Goal: Information Seeking & Learning: Check status

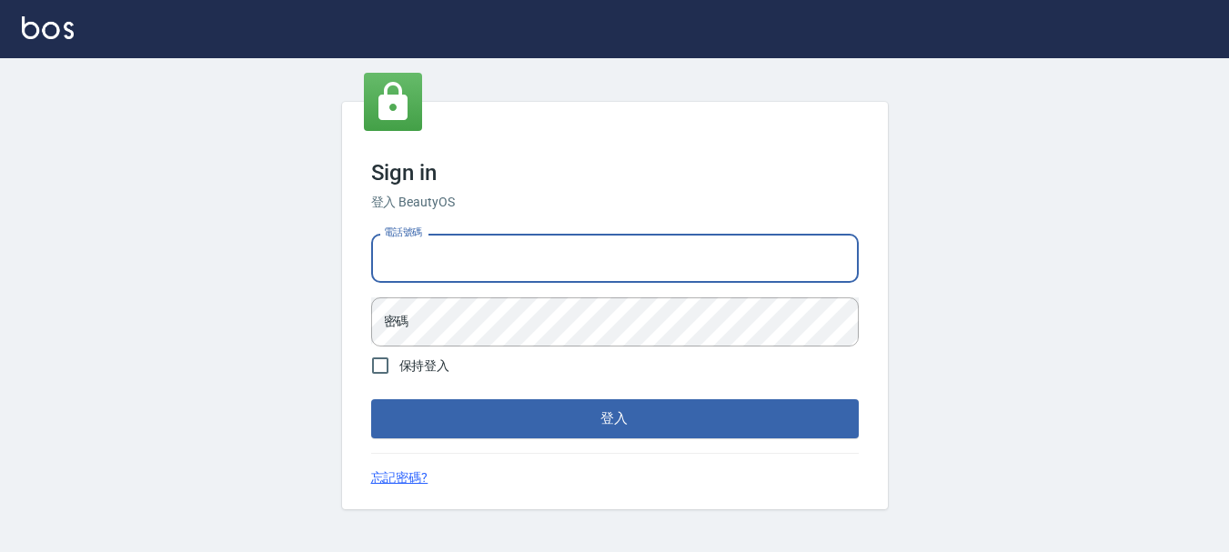
click at [467, 236] on input "電話號碼" at bounding box center [614, 258] width 487 height 49
type input "0989239739"
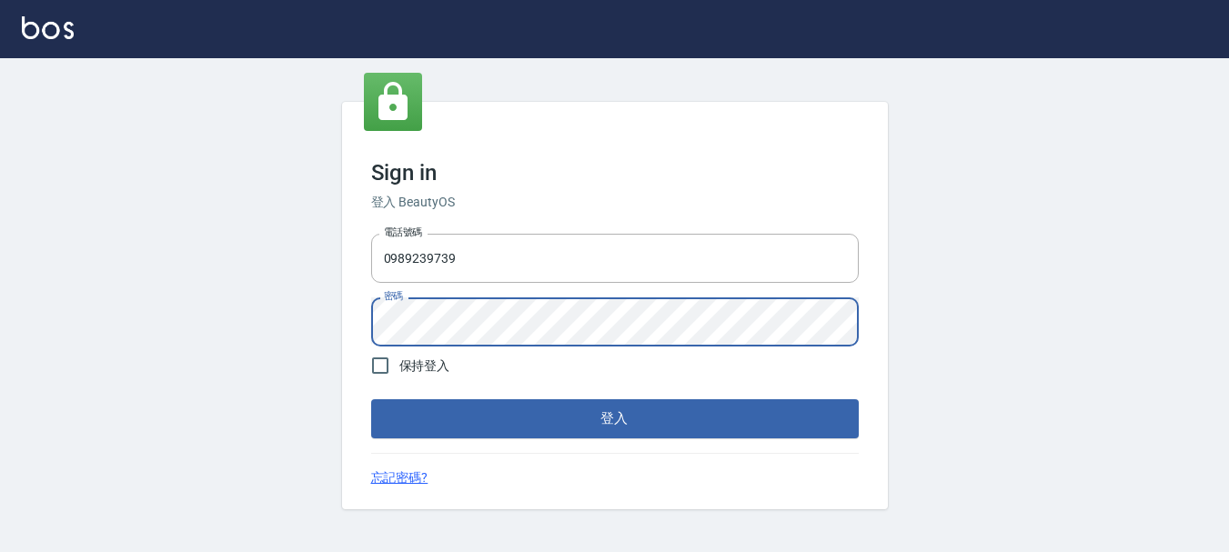
click at [371, 399] on button "登入" at bounding box center [614, 418] width 487 height 38
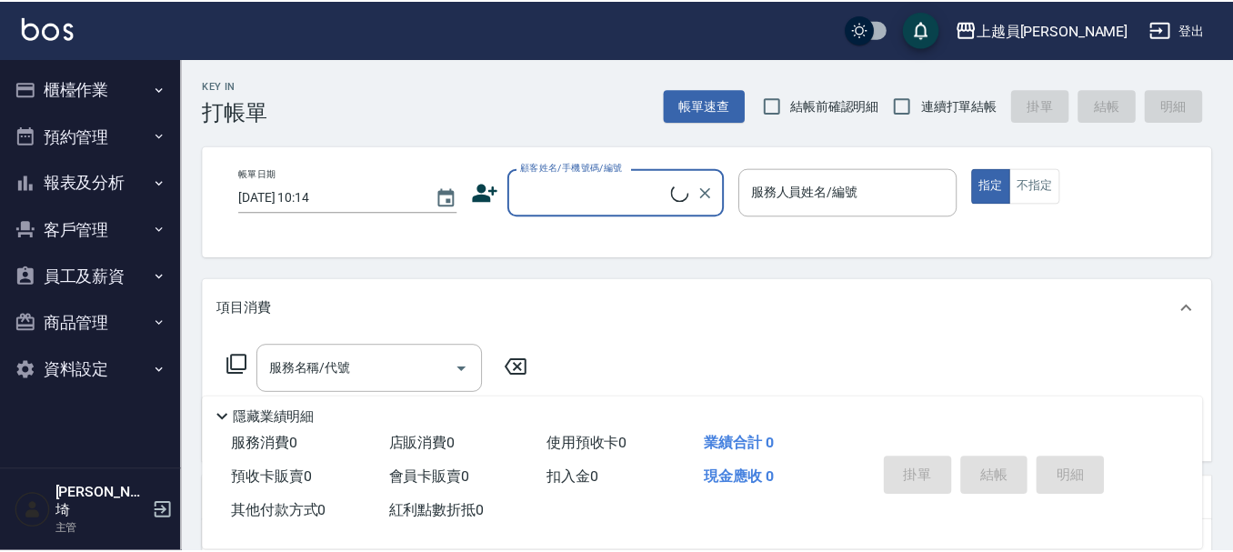
scroll to position [91, 0]
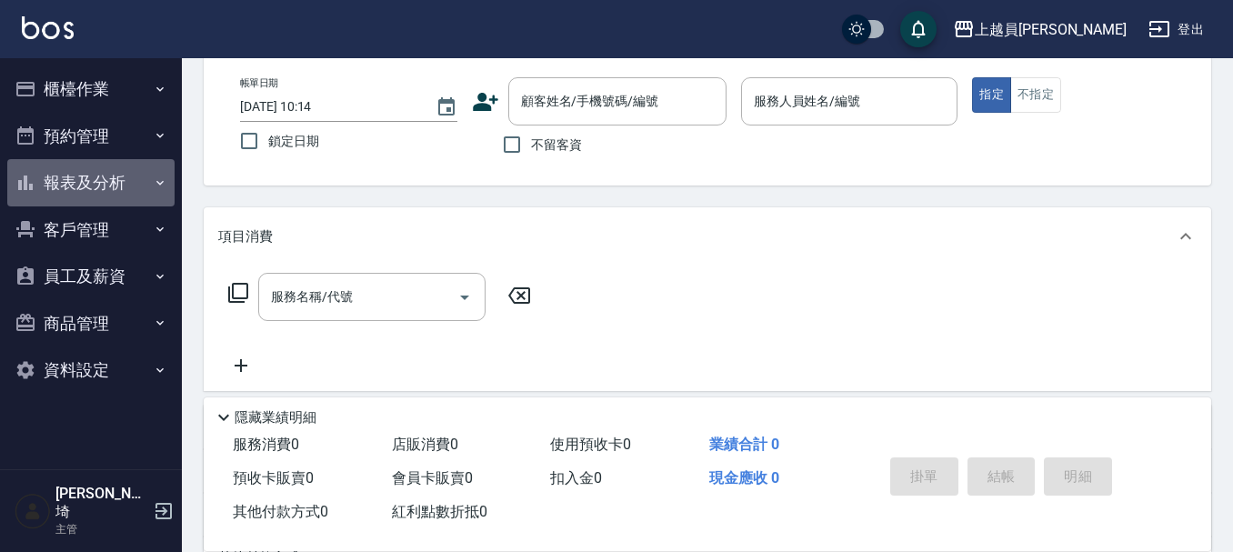
click at [65, 181] on button "報表及分析" at bounding box center [90, 182] width 167 height 47
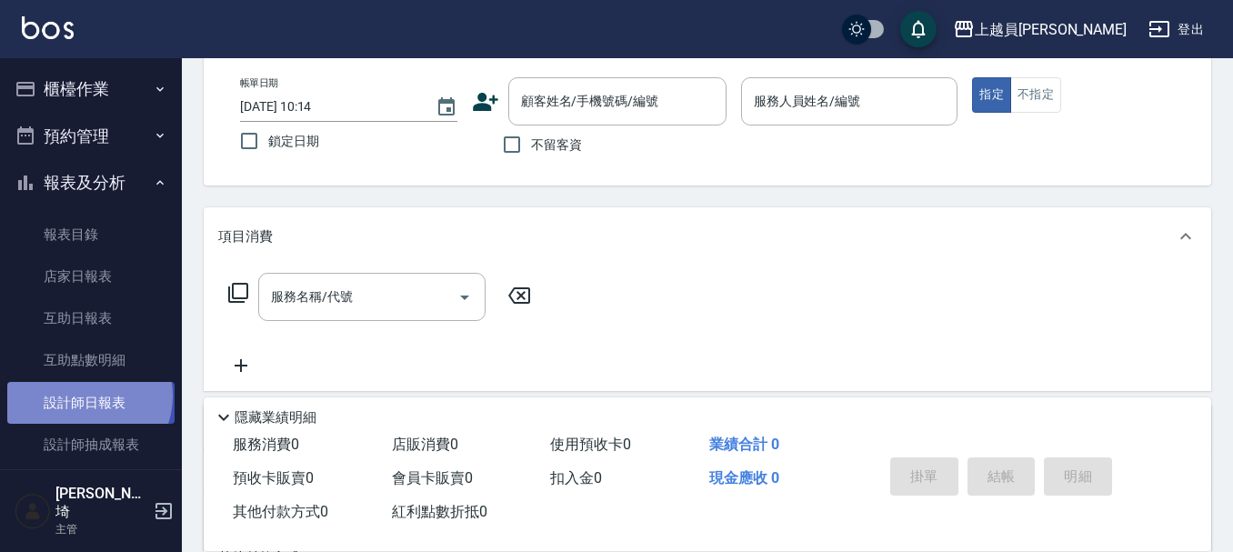
click at [87, 396] on link "設計師日報表" at bounding box center [90, 403] width 167 height 42
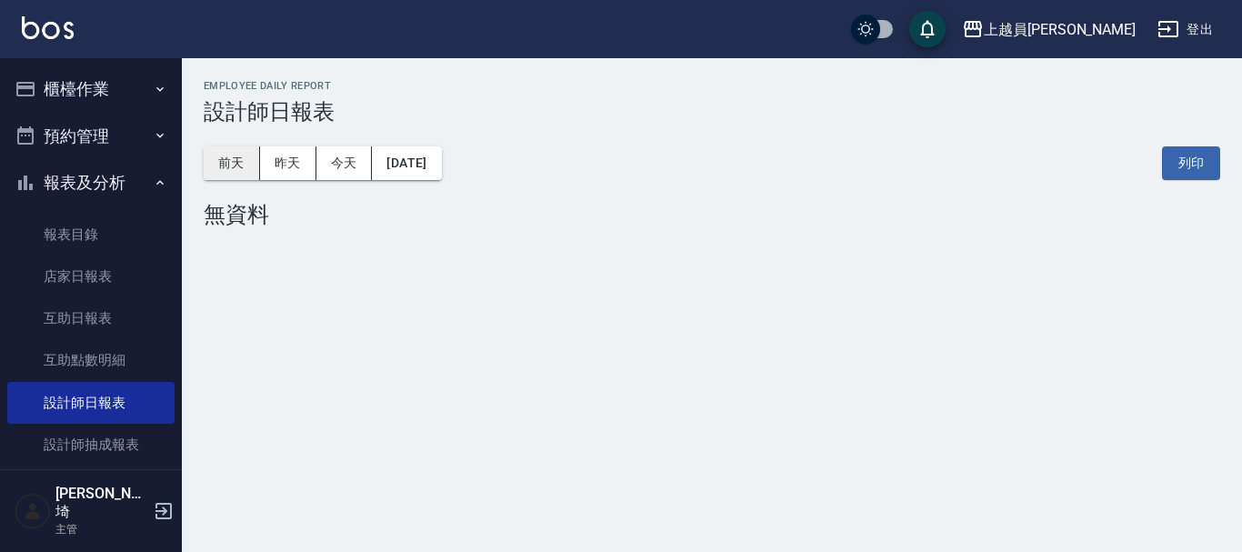
click at [219, 159] on button "前天" at bounding box center [232, 163] width 56 height 34
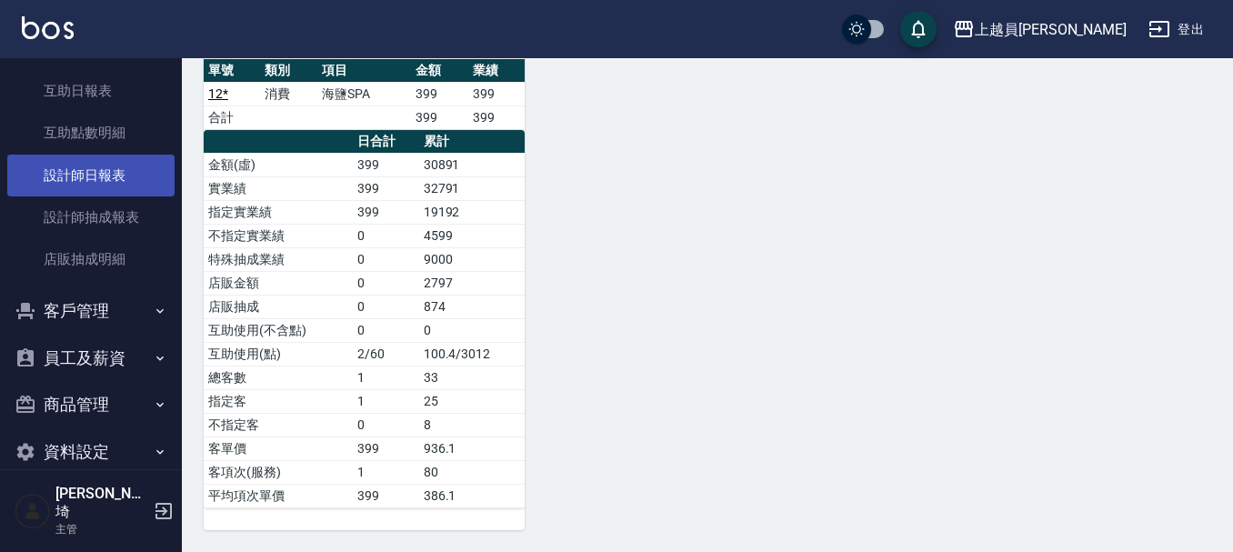
scroll to position [238, 0]
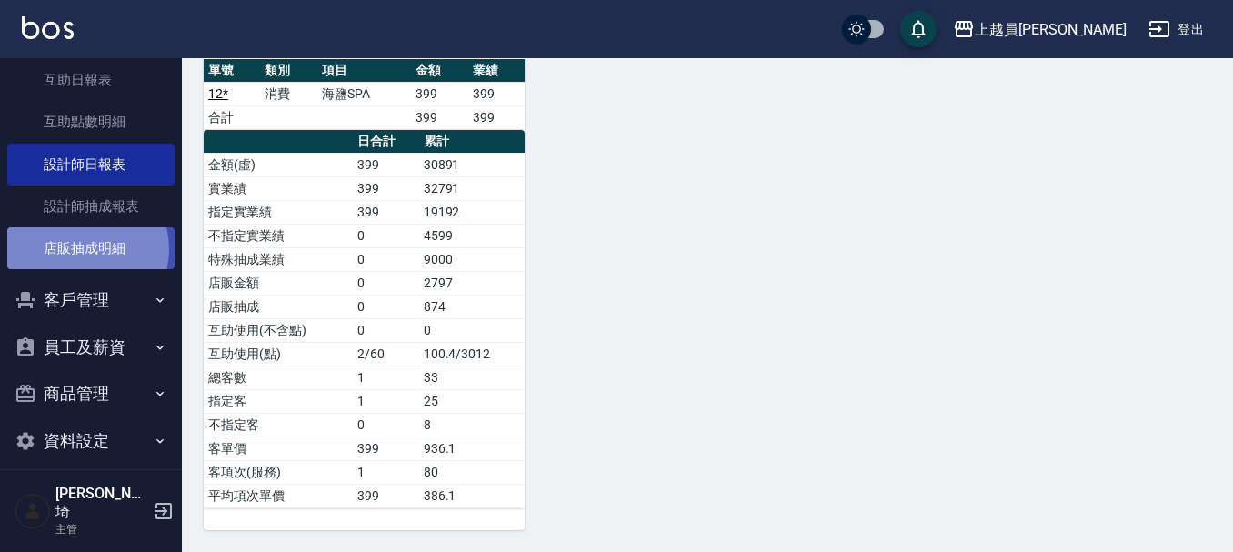
click at [79, 249] on link "店販抽成明細" at bounding box center [90, 248] width 167 height 42
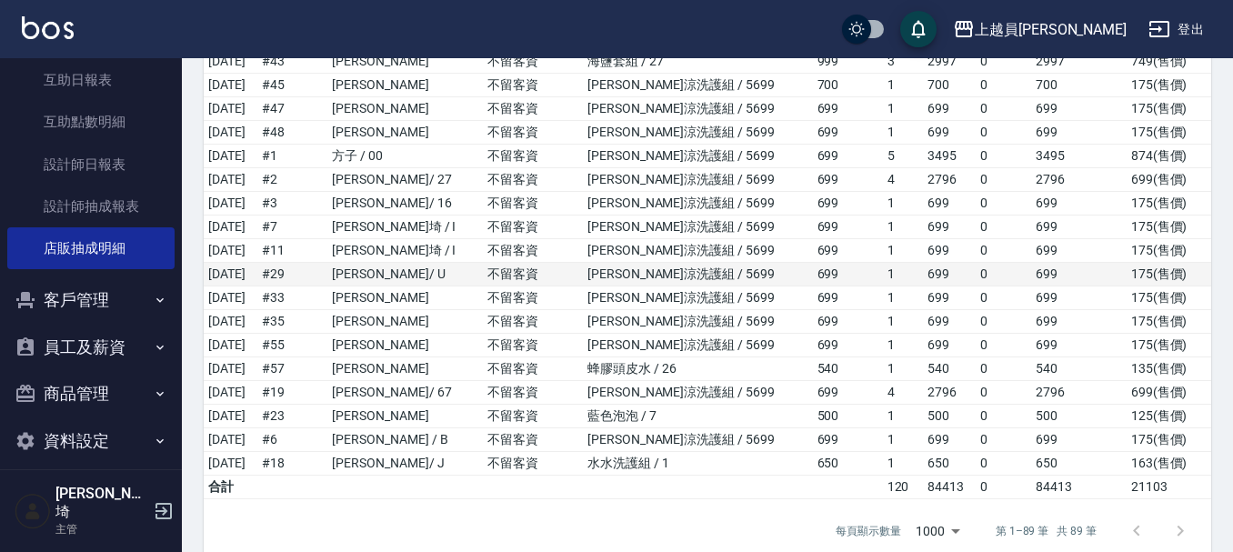
scroll to position [1743, 0]
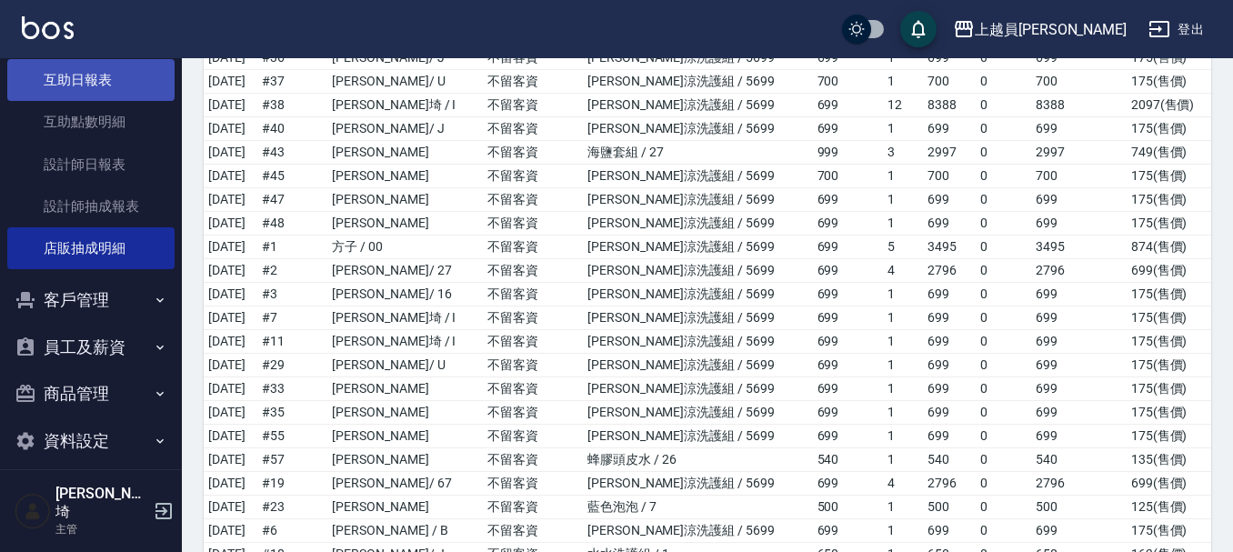
click at [78, 76] on link "互助日報表" at bounding box center [90, 80] width 167 height 42
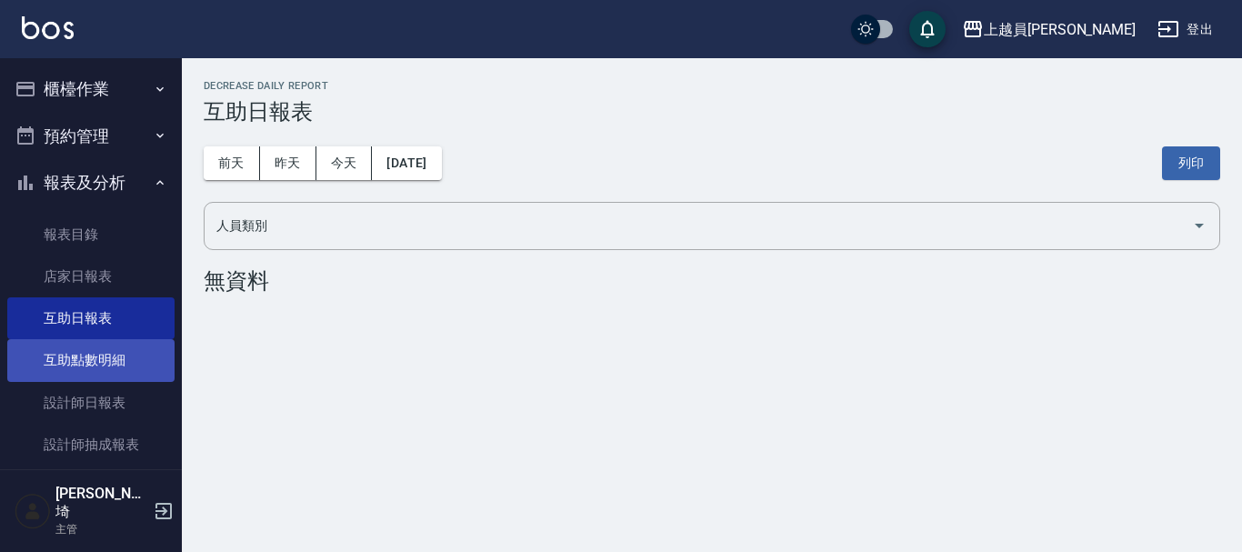
click at [115, 363] on link "互助點數明細" at bounding box center [90, 360] width 167 height 42
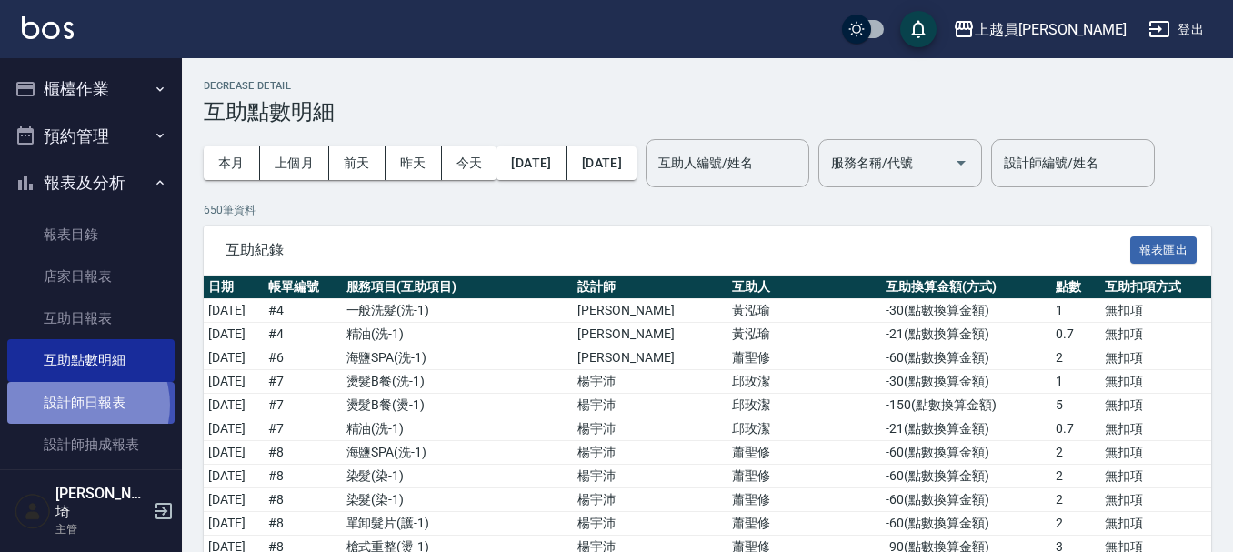
click at [78, 405] on link "設計師日報表" at bounding box center [90, 403] width 167 height 42
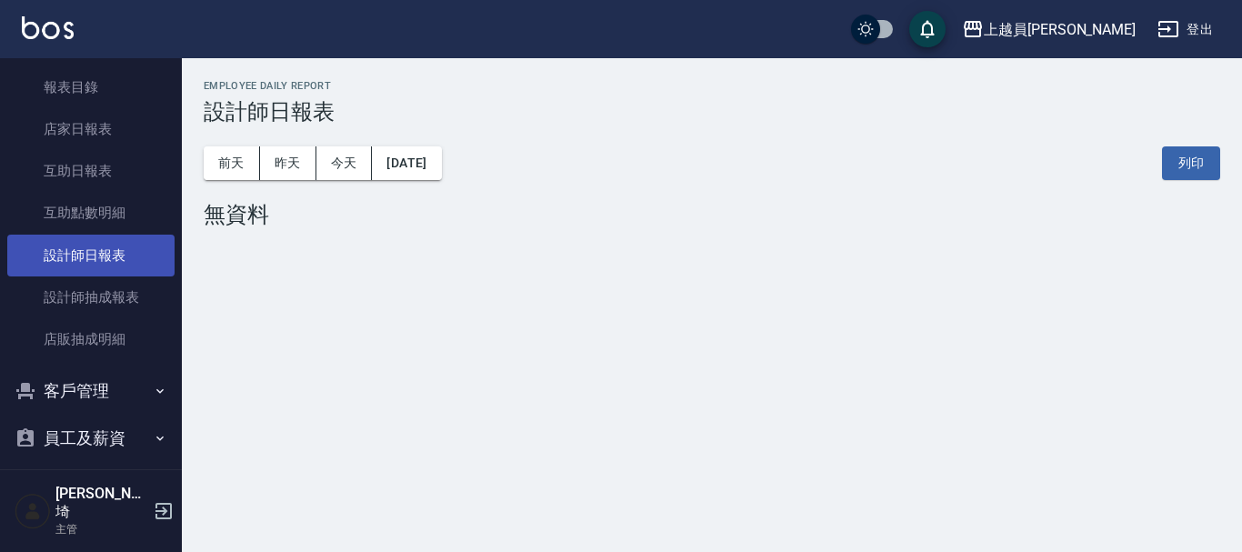
scroll to position [238, 0]
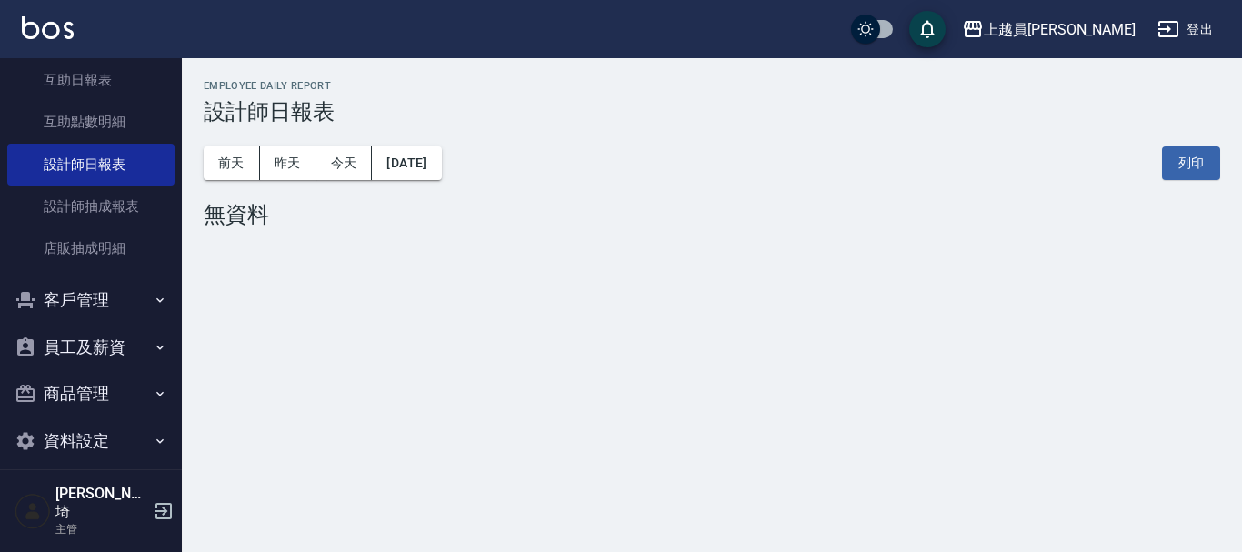
click at [127, 337] on button "員工及薪資" at bounding box center [90, 347] width 167 height 47
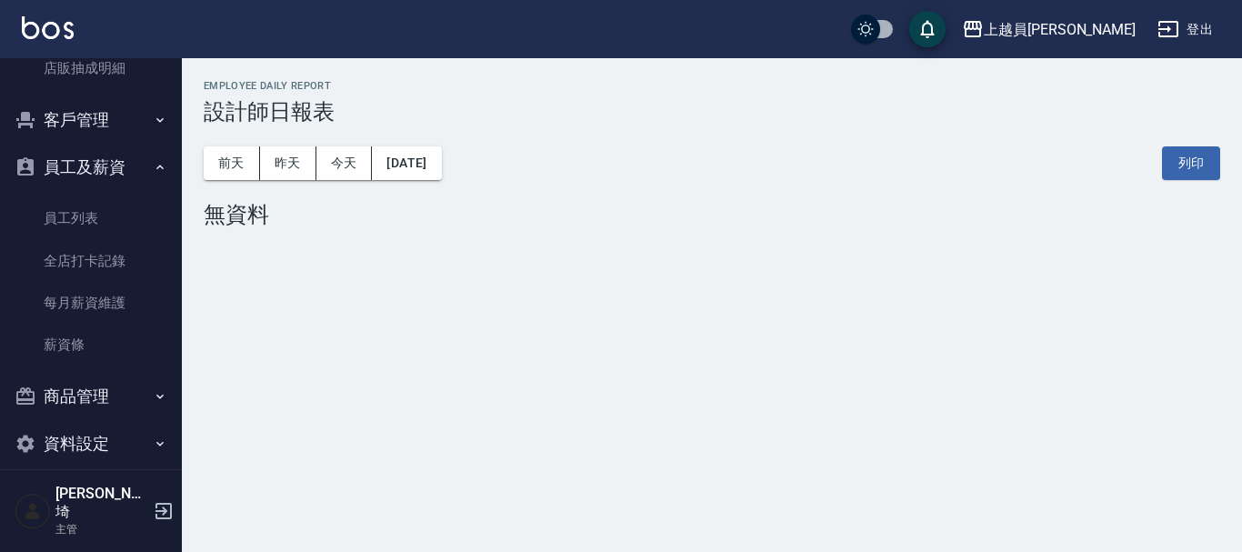
scroll to position [421, 0]
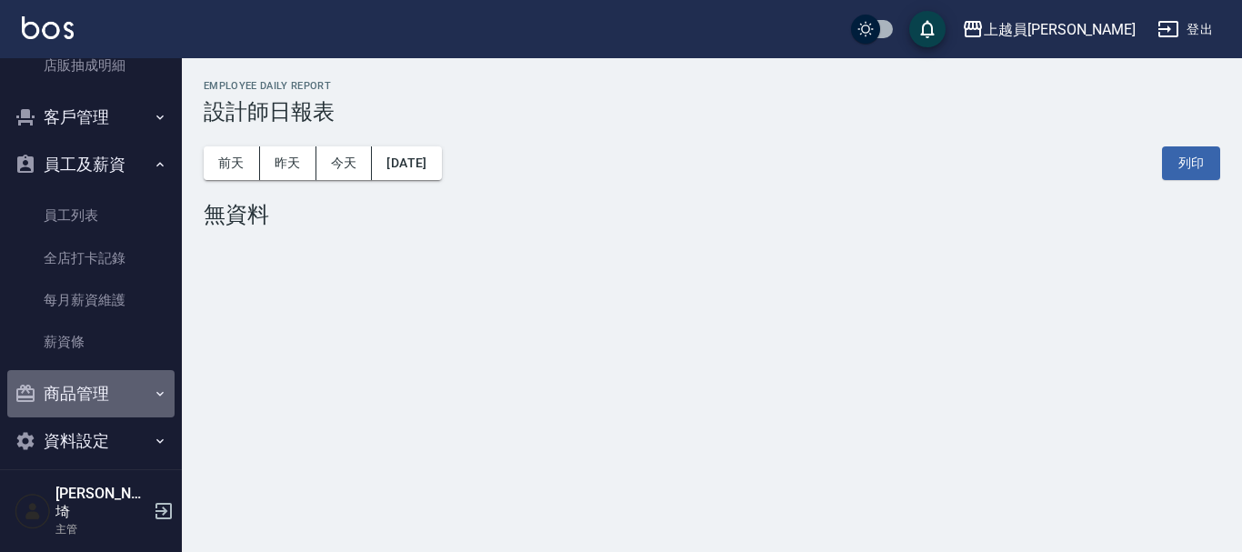
click at [91, 385] on button "商品管理" at bounding box center [90, 393] width 167 height 47
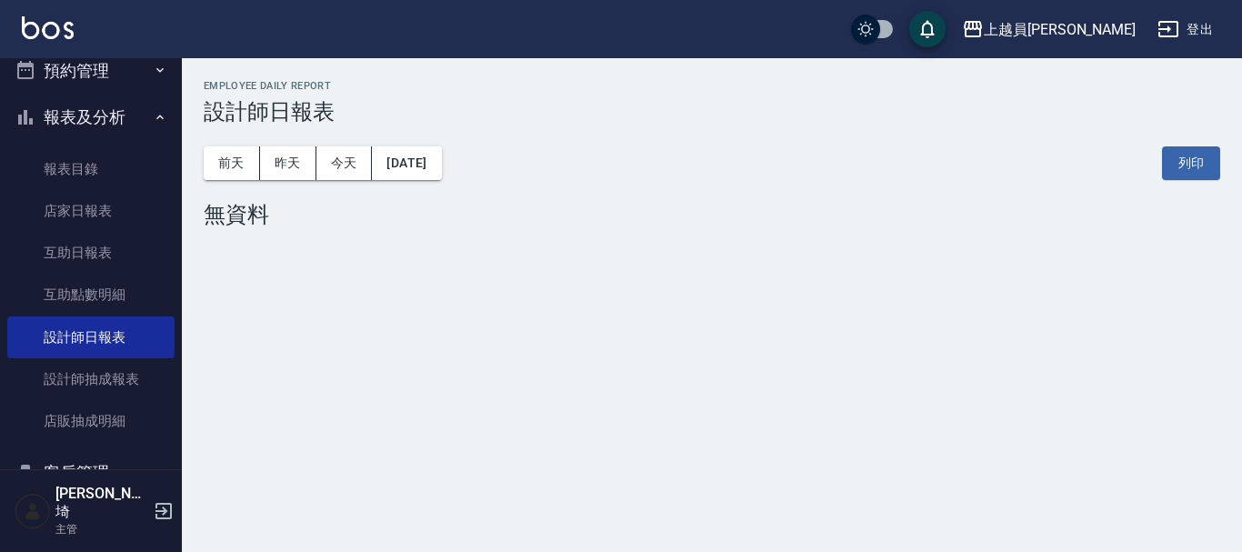
scroll to position [0, 0]
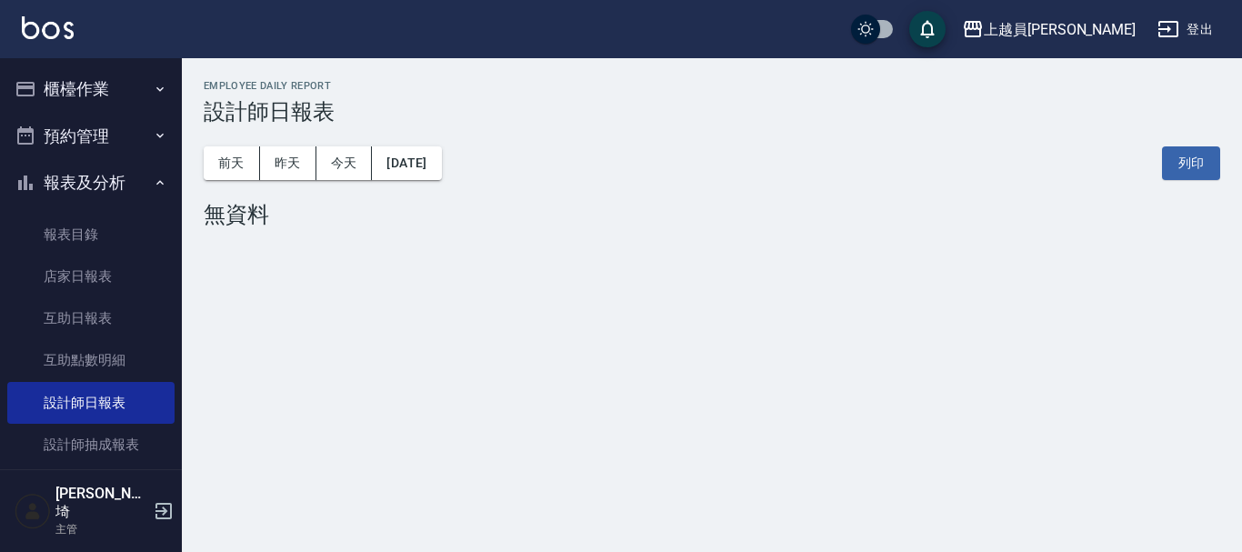
click at [129, 85] on button "櫃檯作業" at bounding box center [90, 88] width 167 height 47
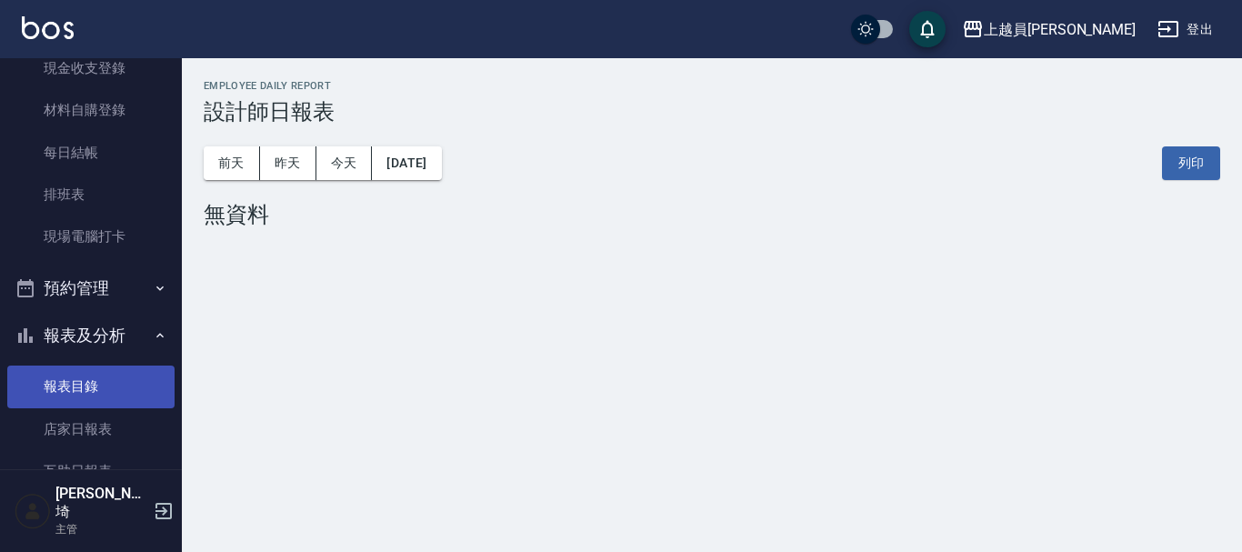
scroll to position [182, 0]
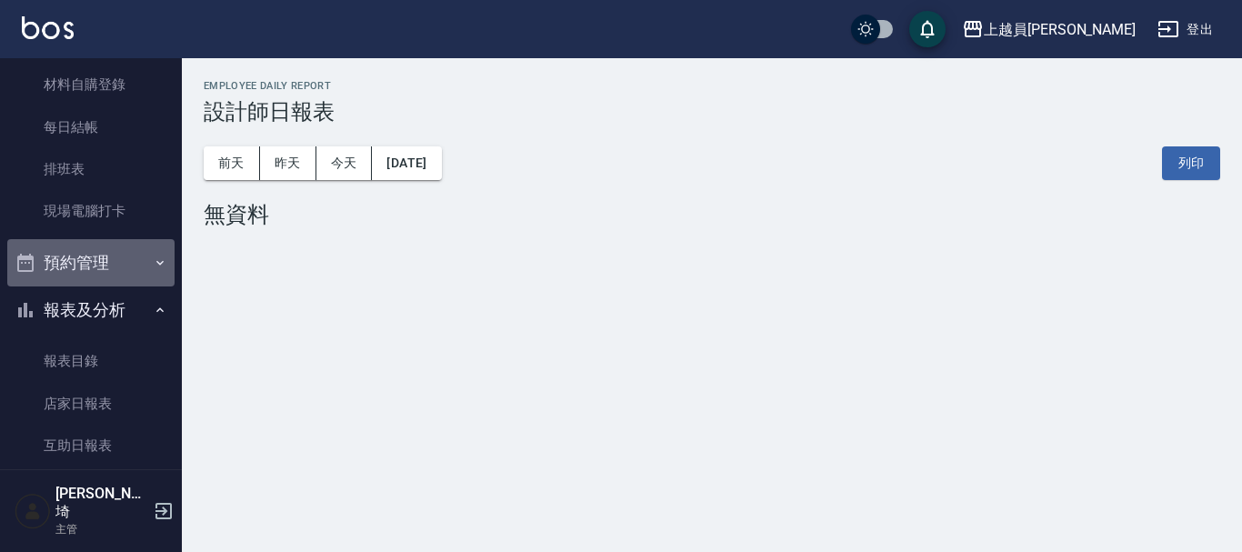
click at [141, 270] on button "預約管理" at bounding box center [90, 262] width 167 height 47
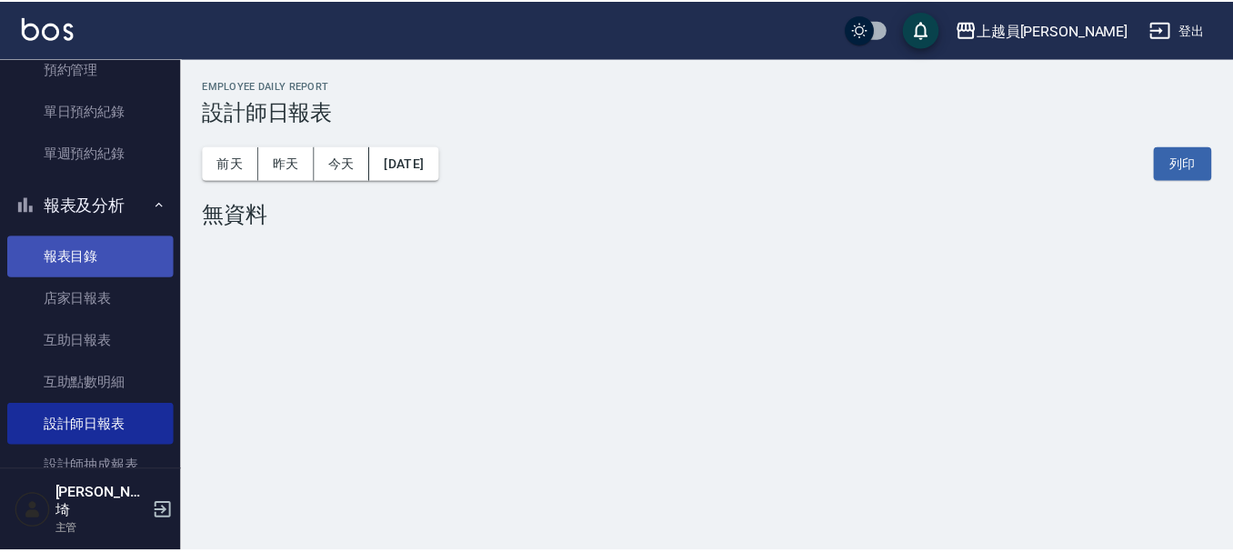
scroll to position [546, 0]
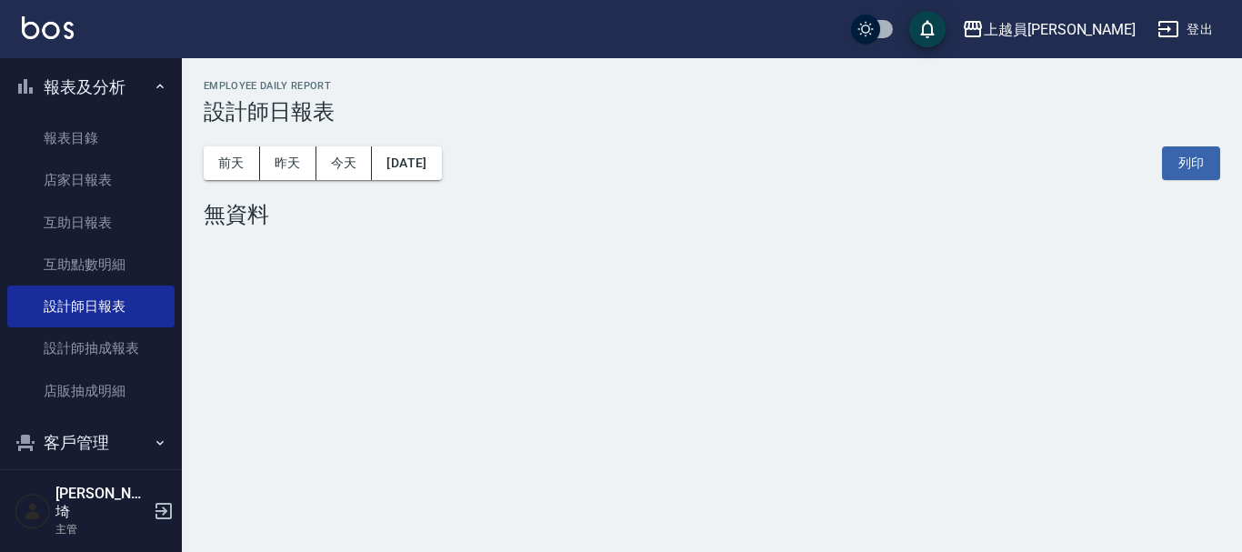
click at [231, 142] on div "[DATE] [DATE] [DATE] [DATE] 列印" at bounding box center [712, 163] width 1017 height 77
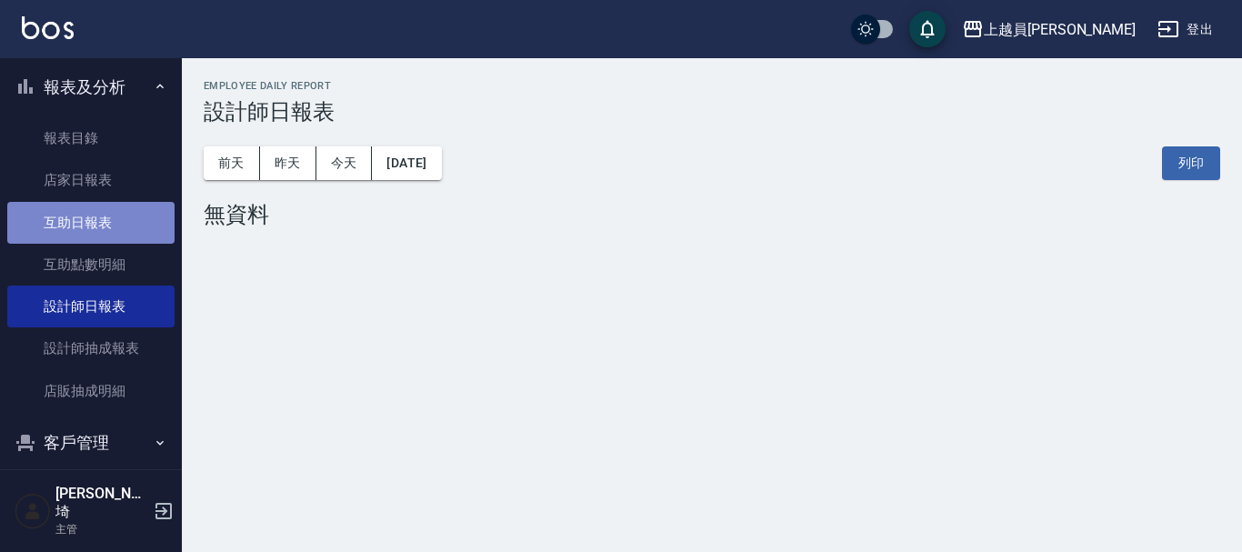
click at [92, 209] on link "互助日報表" at bounding box center [90, 223] width 167 height 42
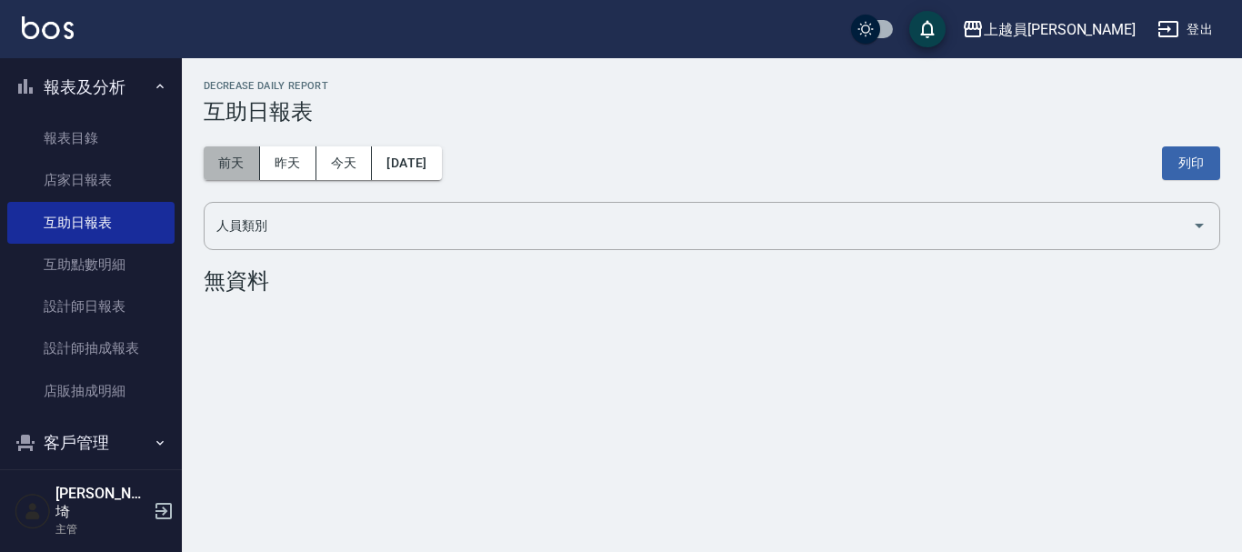
click at [225, 157] on button "前天" at bounding box center [232, 163] width 56 height 34
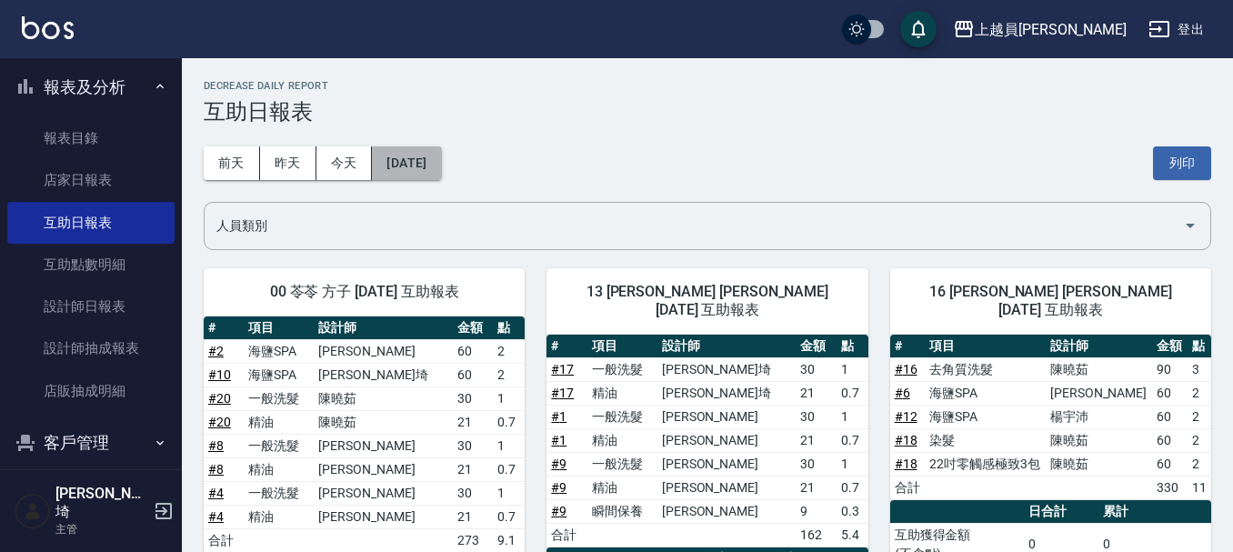
click at [441, 160] on button "[DATE]" at bounding box center [406, 163] width 69 height 34
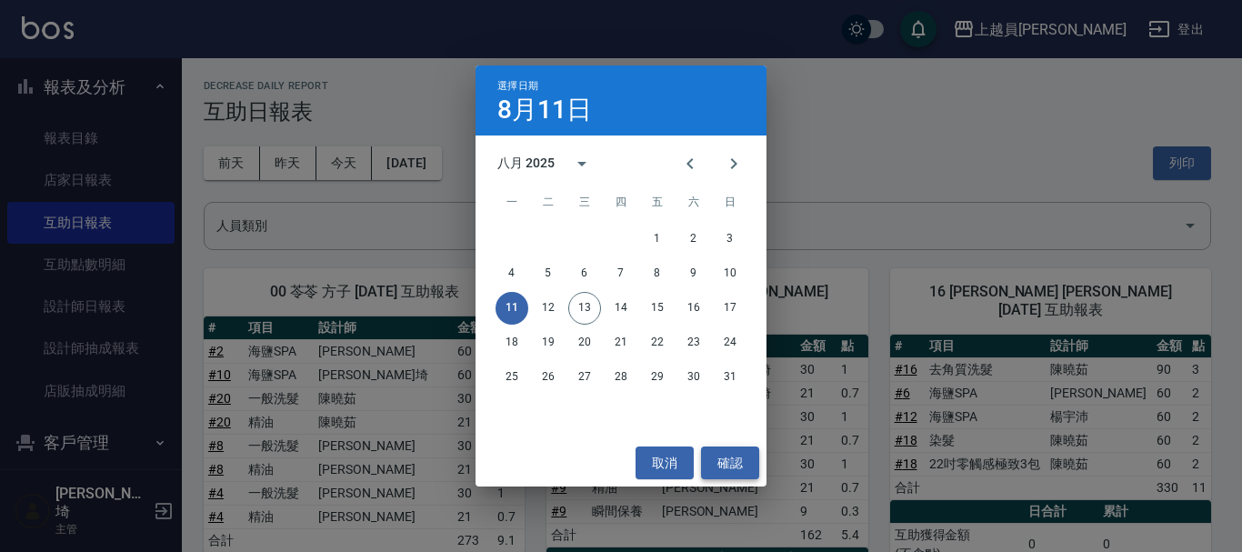
click at [727, 471] on button "確認" at bounding box center [730, 464] width 58 height 34
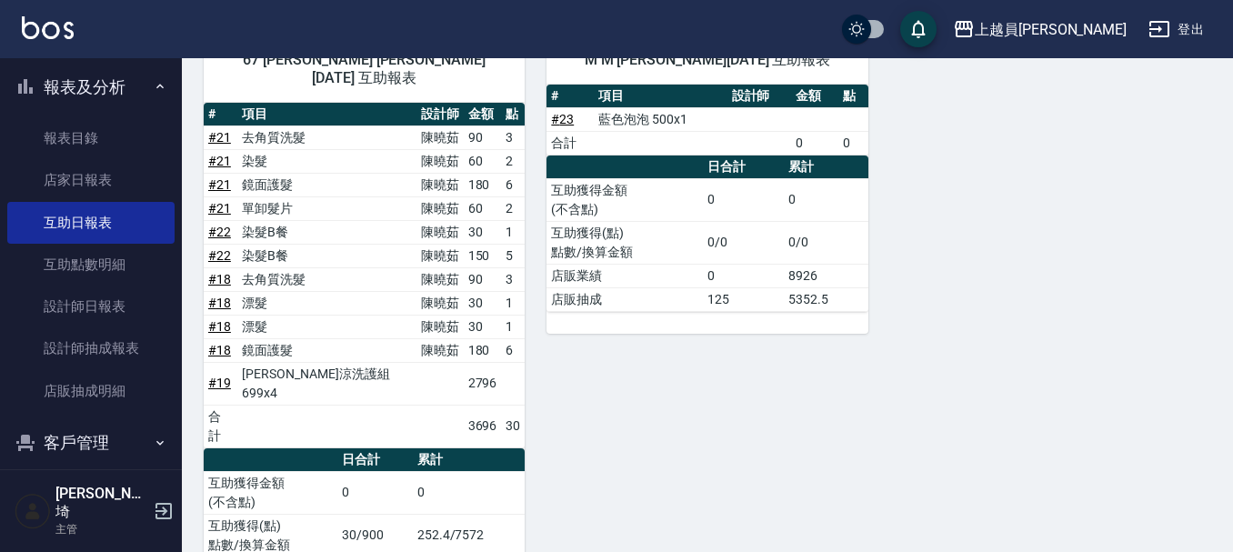
scroll to position [1218, 0]
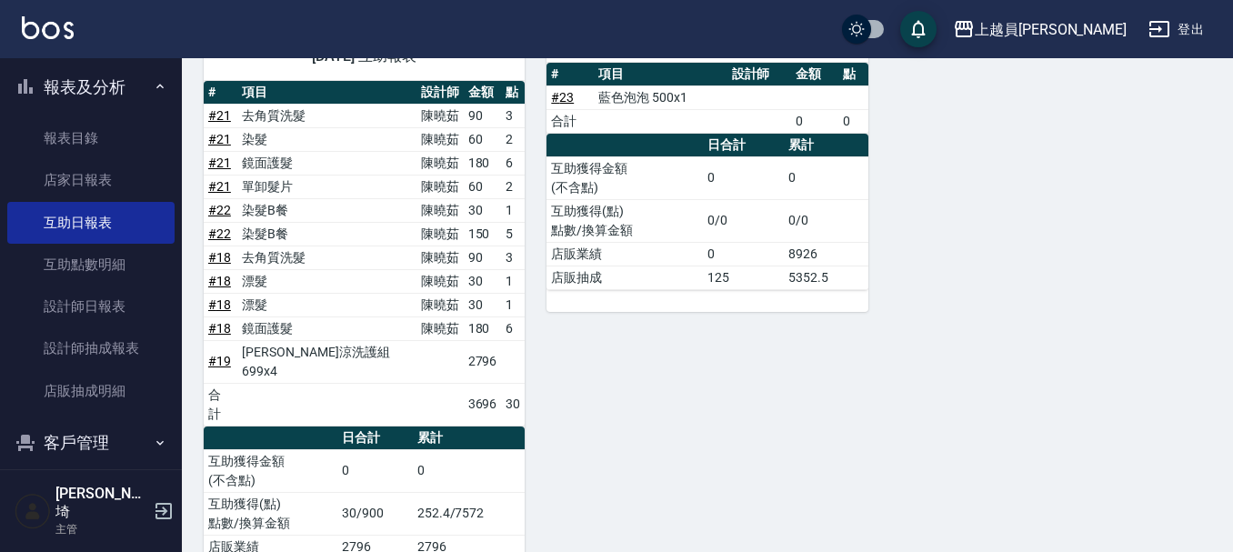
click at [65, 309] on link "設計師日報表" at bounding box center [90, 307] width 167 height 42
